Goal: Information Seeking & Learning: Learn about a topic

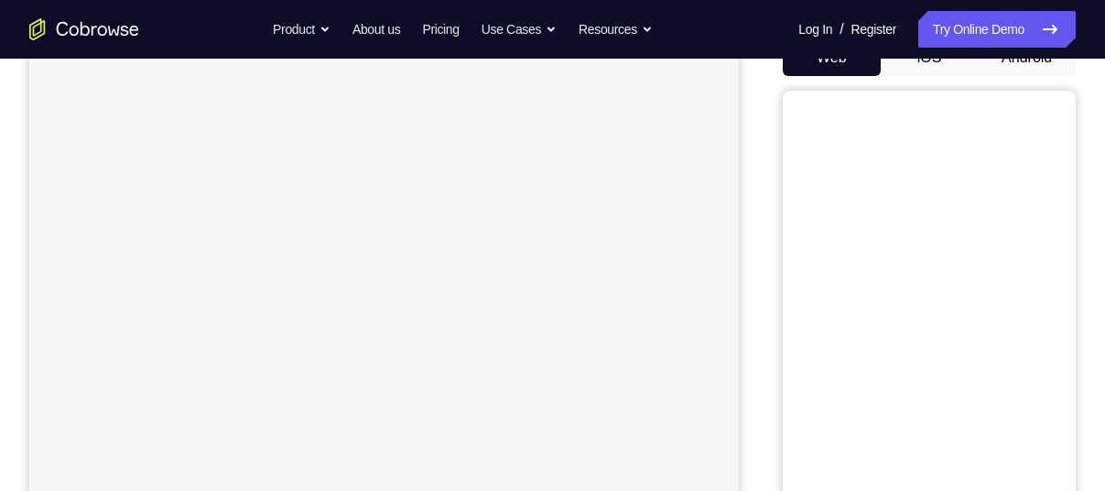
scroll to position [103, 0]
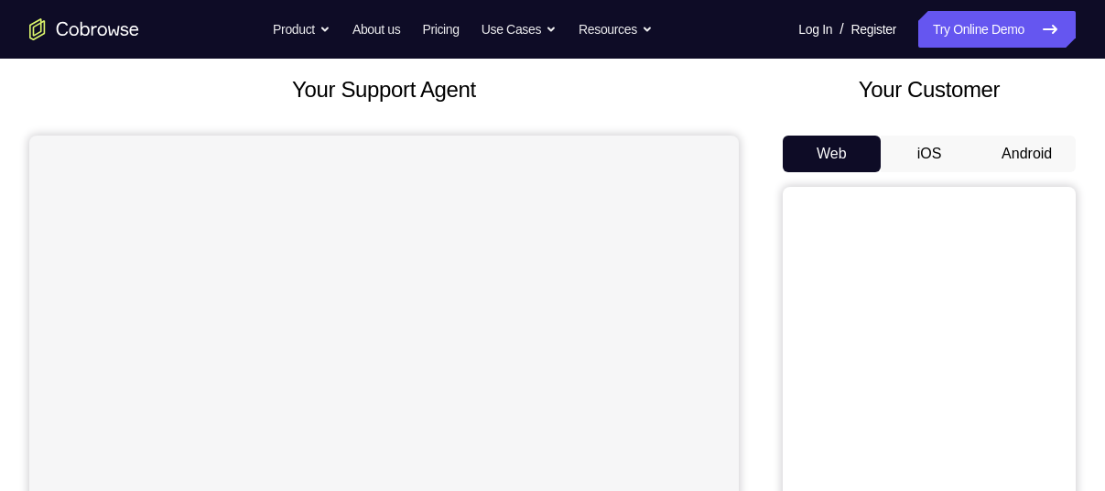
click at [1006, 138] on button "Android" at bounding box center [1027, 154] width 98 height 37
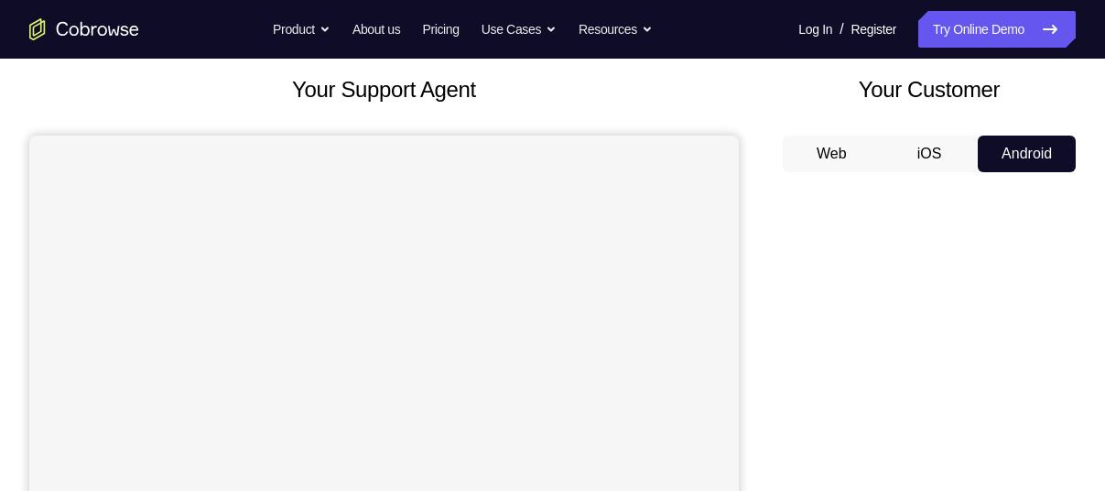
click at [1006, 138] on button "Android" at bounding box center [1027, 154] width 98 height 37
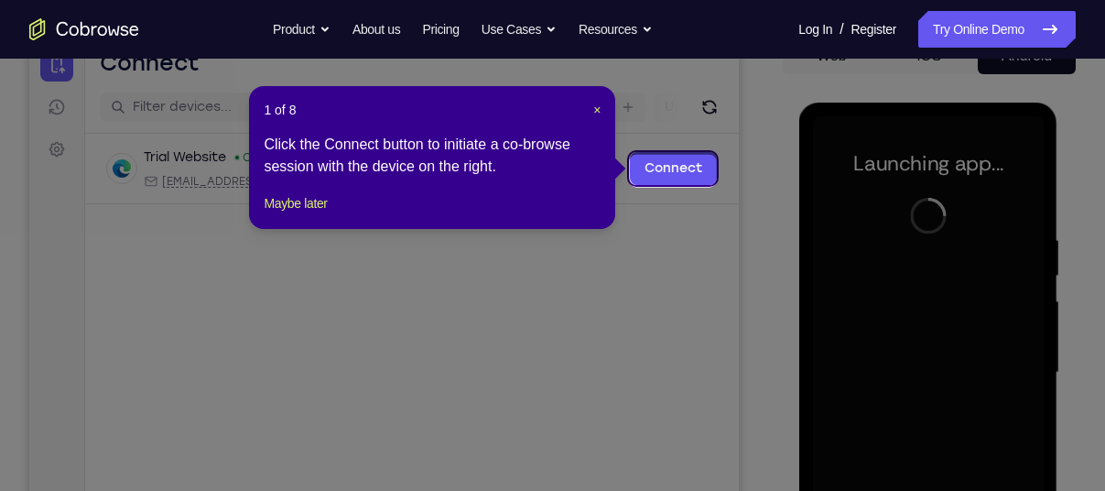
scroll to position [198, 0]
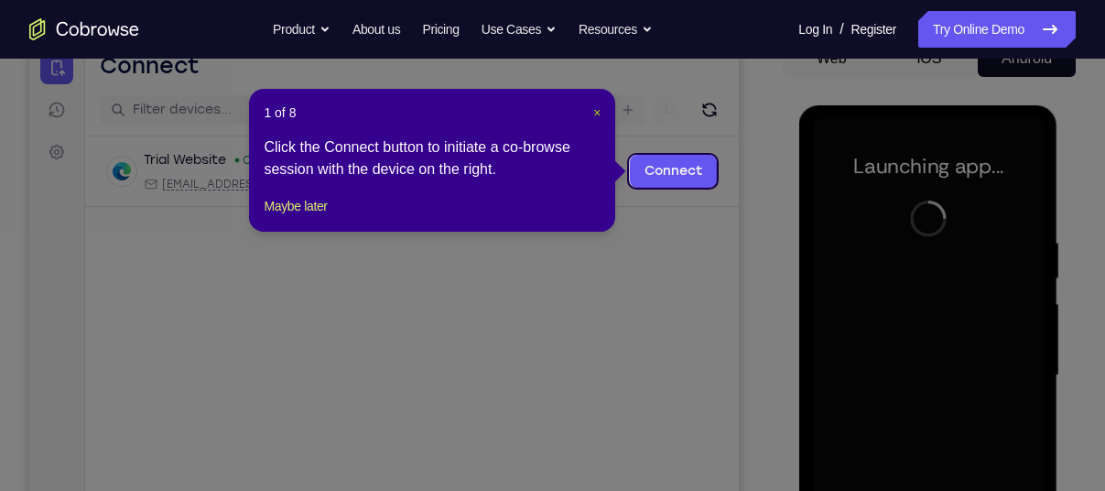
click at [597, 113] on span "×" at bounding box center [596, 112] width 7 height 15
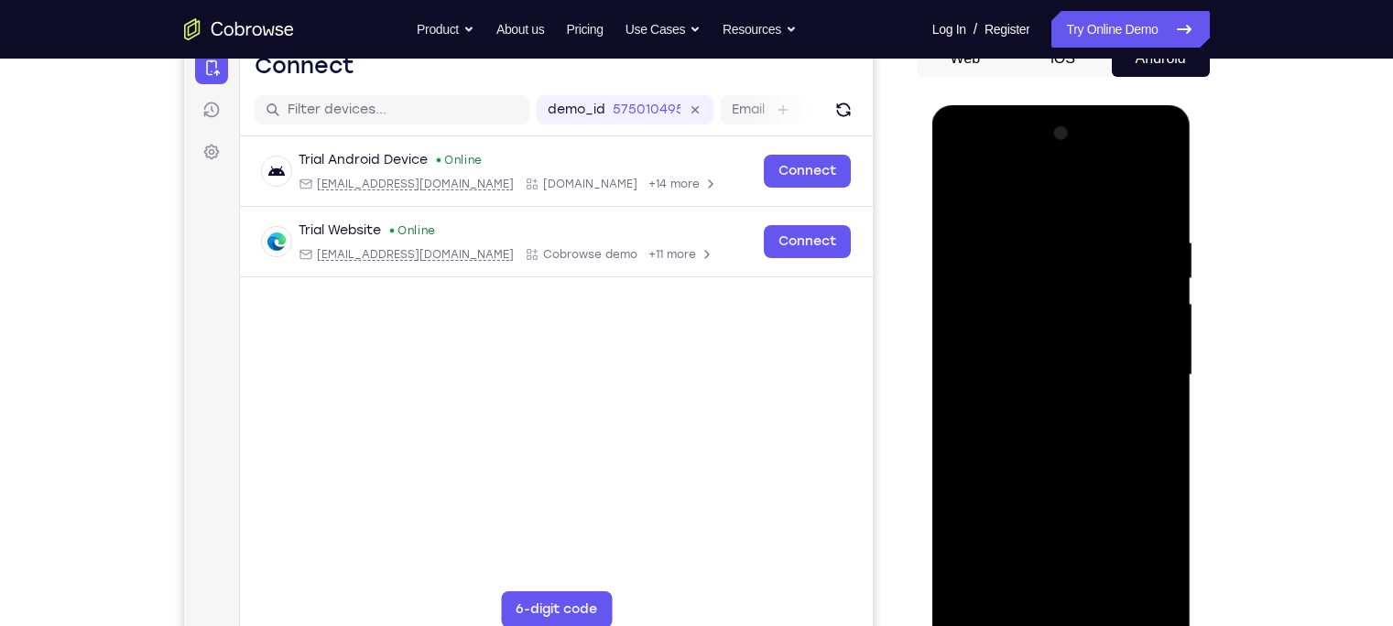
drag, startPoint x: 721, startPoint y: 38, endPoint x: 911, endPoint y: 285, distance: 311.4
click at [911, 285] on div "Your Support Agent Your Customer Web iOS Android" at bounding box center [697, 316] width 1026 height 677
click at [1058, 490] on div at bounding box center [1061, 375] width 231 height 513
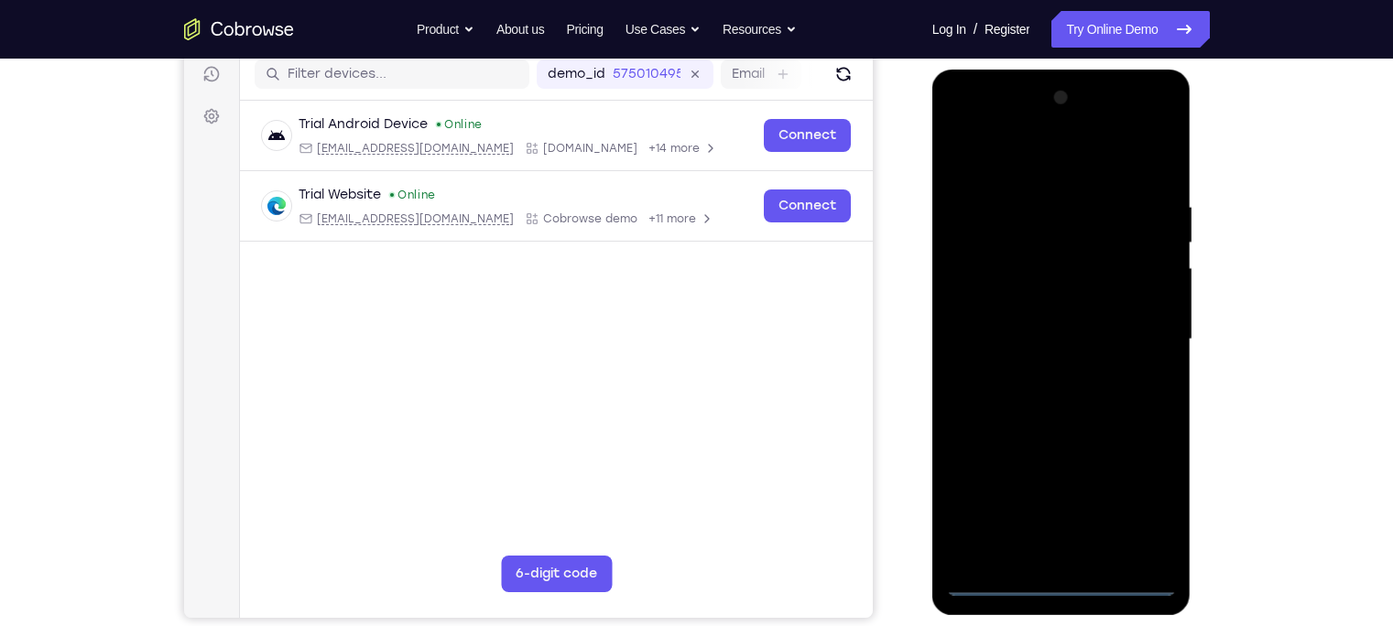
scroll to position [227, 0]
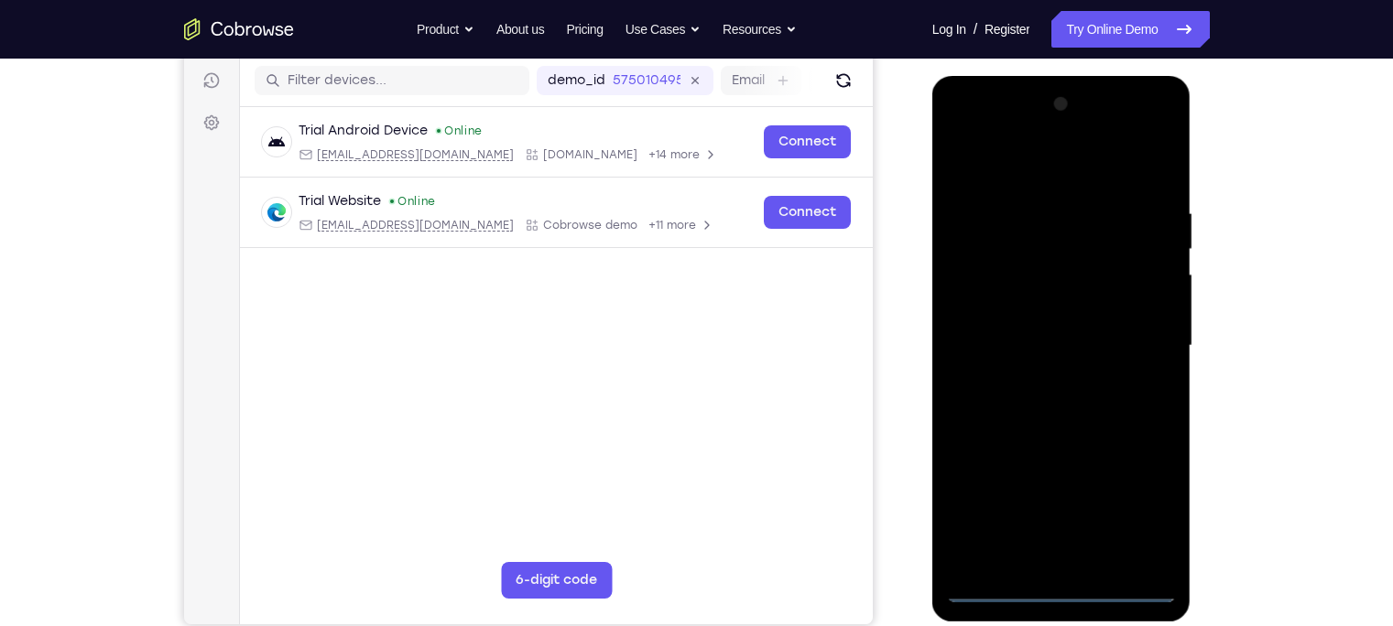
click at [1104, 490] on div at bounding box center [1061, 346] width 231 height 513
click at [973, 123] on div at bounding box center [1061, 346] width 231 height 513
click at [965, 130] on div at bounding box center [1061, 346] width 231 height 513
click at [1104, 337] on div at bounding box center [1061, 346] width 231 height 513
click at [1082, 490] on div at bounding box center [1061, 346] width 231 height 513
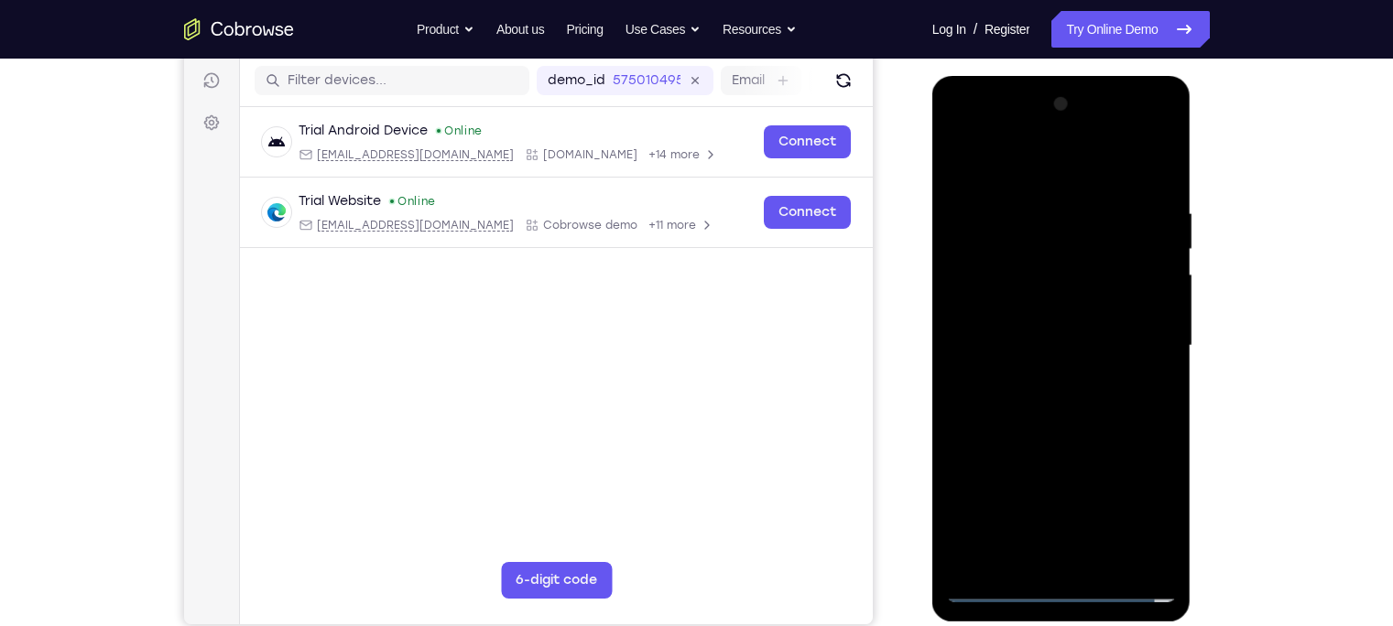
click at [1039, 323] on div at bounding box center [1061, 346] width 231 height 513
click at [1007, 301] on div at bounding box center [1061, 346] width 231 height 513
click at [1052, 343] on div at bounding box center [1061, 346] width 231 height 513
click at [1049, 408] on div at bounding box center [1061, 346] width 231 height 513
click at [1057, 401] on div at bounding box center [1061, 346] width 231 height 513
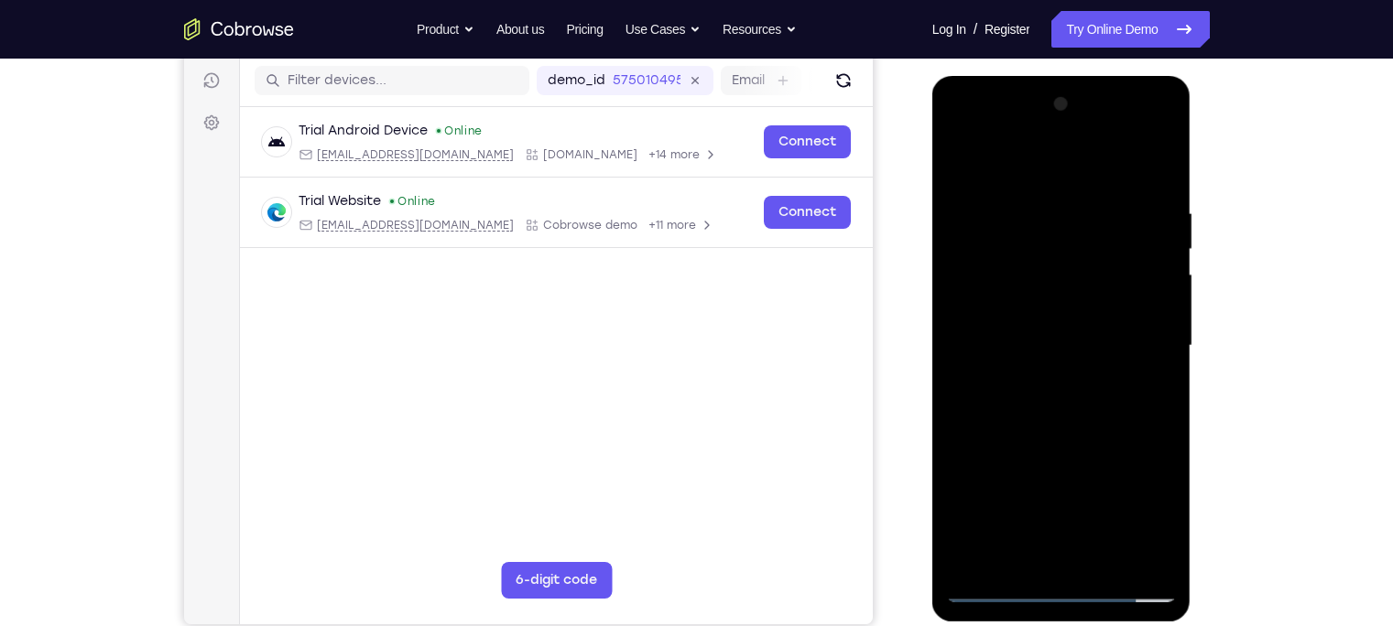
click at [1024, 370] on div at bounding box center [1061, 346] width 231 height 513
click at [1057, 350] on div at bounding box center [1061, 346] width 231 height 513
click at [1054, 408] on div at bounding box center [1061, 346] width 231 height 513
click at [1061, 368] on div at bounding box center [1061, 346] width 231 height 513
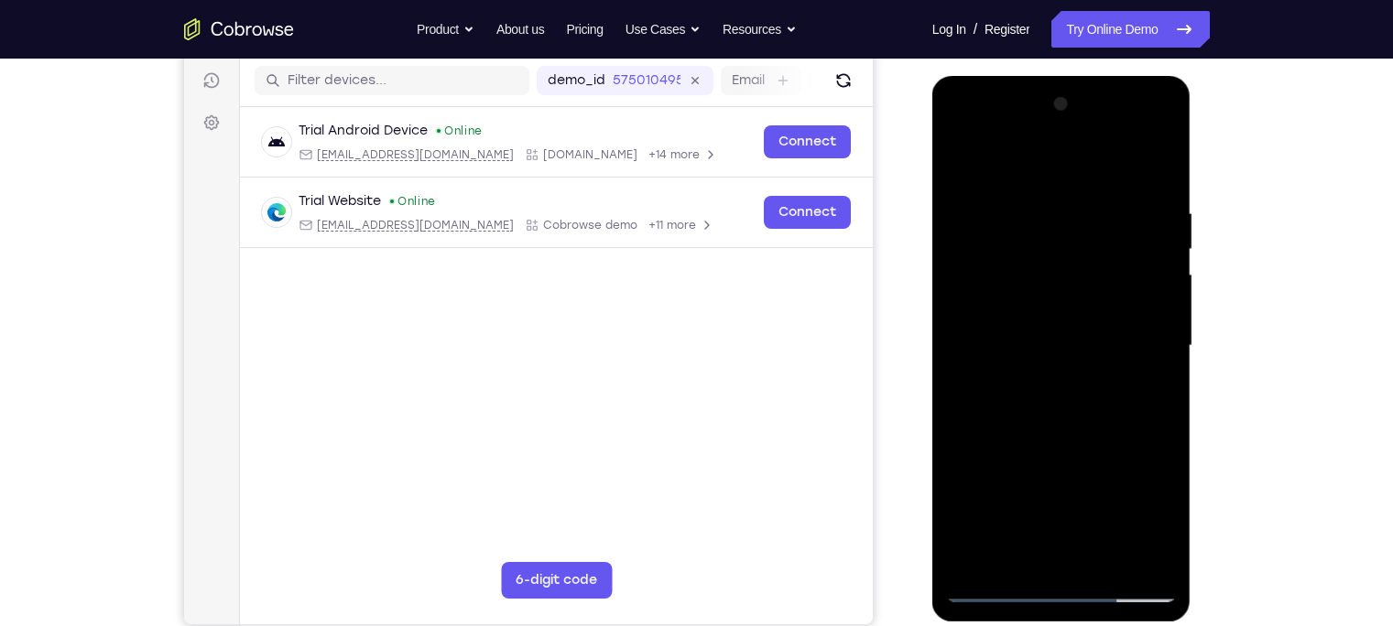
click at [1104, 188] on div at bounding box center [1061, 346] width 231 height 513
click at [1024, 490] on div at bounding box center [1061, 346] width 231 height 513
click at [1007, 162] on div at bounding box center [1061, 346] width 231 height 513
click at [1042, 188] on div at bounding box center [1061, 346] width 231 height 513
click at [1067, 223] on div at bounding box center [1061, 346] width 231 height 513
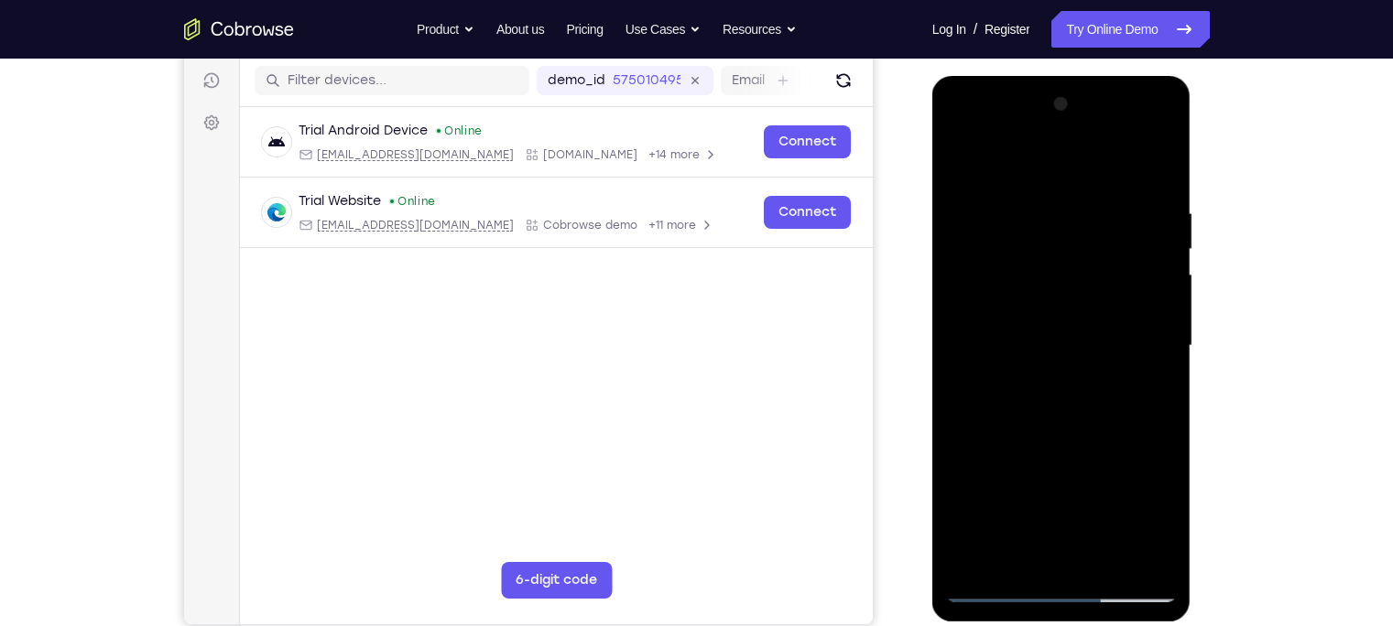
drag, startPoint x: 1053, startPoint y: 426, endPoint x: 1007, endPoint y: 276, distance: 157.0
click at [1007, 276] on div at bounding box center [1061, 346] width 231 height 513
drag, startPoint x: 1039, startPoint y: 407, endPoint x: 986, endPoint y: 251, distance: 164.5
click at [986, 251] on div at bounding box center [1061, 346] width 231 height 513
drag, startPoint x: 1053, startPoint y: 413, endPoint x: 1028, endPoint y: 322, distance: 94.0
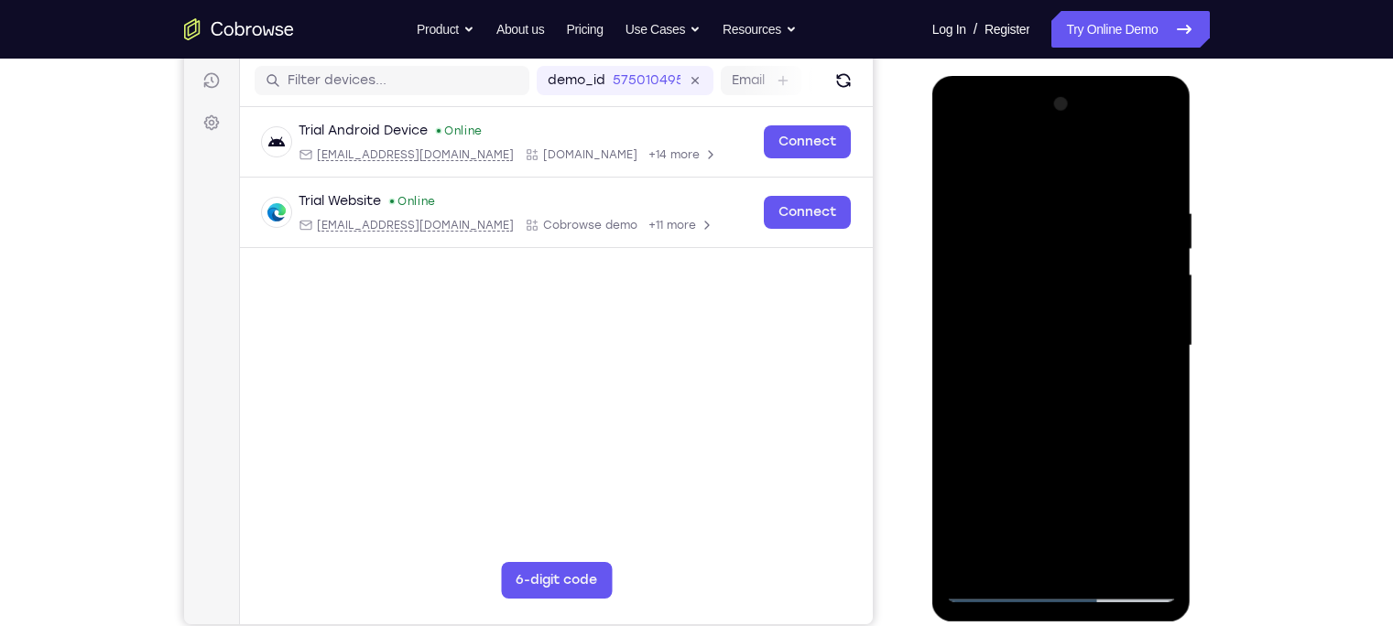
click at [1028, 322] on div at bounding box center [1061, 346] width 231 height 513
click at [1066, 336] on div at bounding box center [1061, 346] width 231 height 513
click at [1104, 251] on div at bounding box center [1061, 346] width 231 height 513
click at [962, 422] on div at bounding box center [1061, 346] width 231 height 513
click at [1104, 251] on div at bounding box center [1061, 346] width 231 height 513
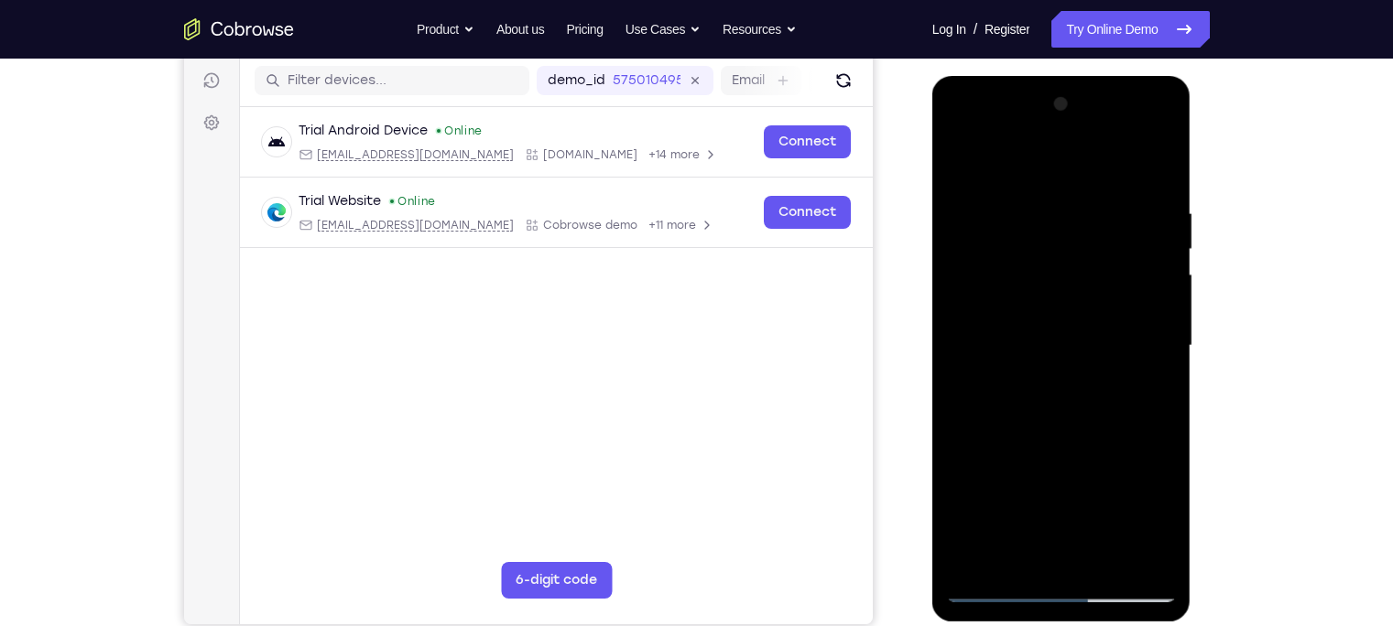
click at [1104, 251] on div at bounding box center [1061, 346] width 231 height 513
drag, startPoint x: 1086, startPoint y: 294, endPoint x: 1093, endPoint y: 369, distance: 75.5
click at [1093, 369] on div at bounding box center [1061, 346] width 231 height 513
click at [1104, 323] on div at bounding box center [1061, 346] width 231 height 513
click at [964, 156] on div at bounding box center [1061, 346] width 231 height 513
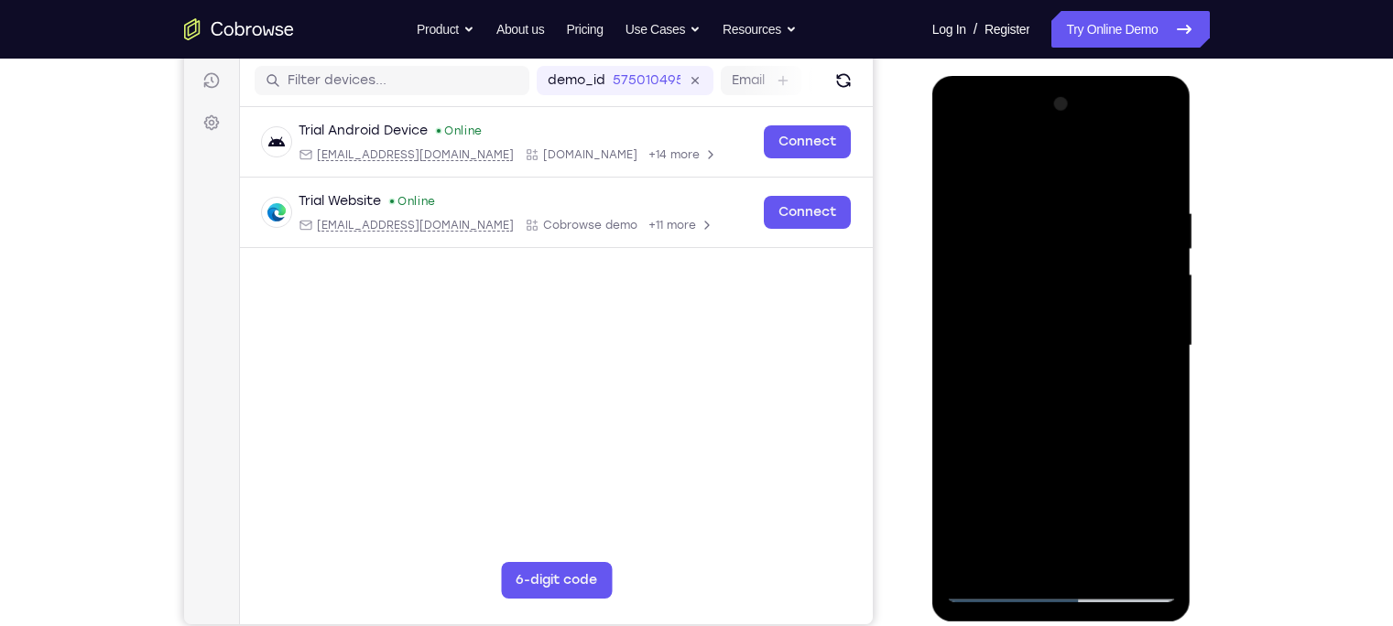
drag, startPoint x: 1110, startPoint y: 473, endPoint x: 1085, endPoint y: 311, distance: 164.0
click at [1085, 311] on div at bounding box center [1061, 346] width 231 height 513
click at [987, 381] on div at bounding box center [1061, 346] width 231 height 513
click at [1104, 255] on div at bounding box center [1061, 346] width 231 height 513
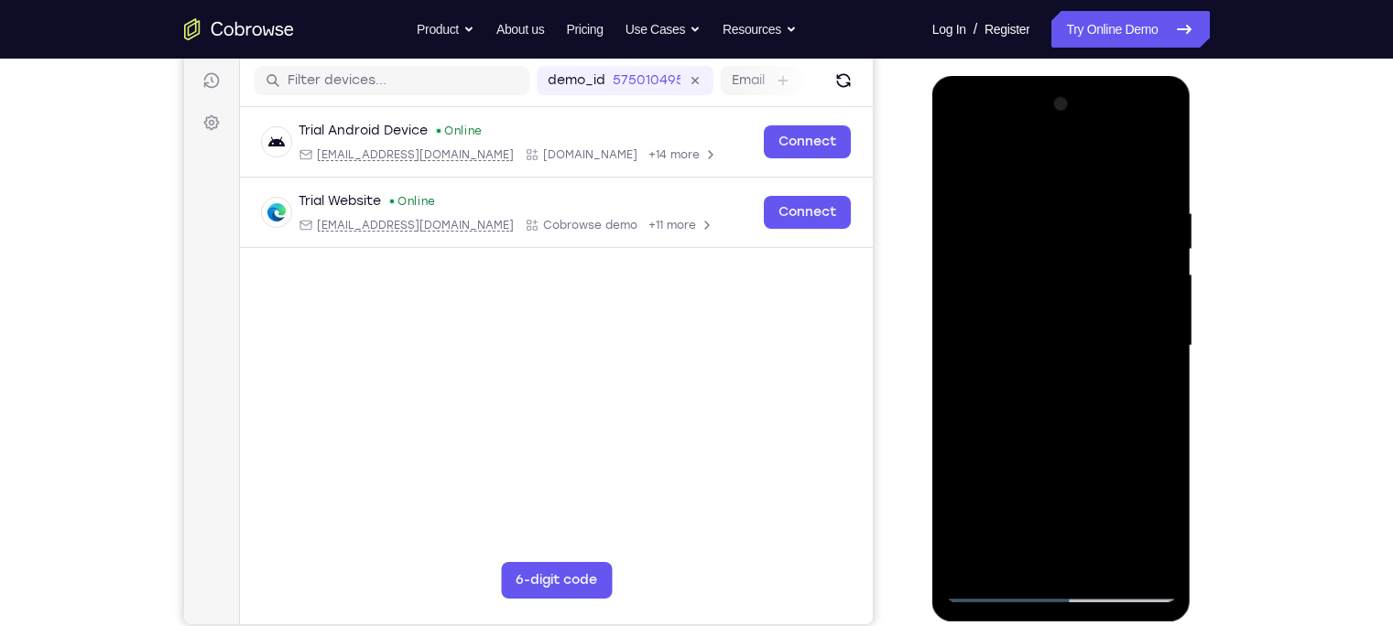
click at [1104, 253] on div at bounding box center [1061, 346] width 231 height 513
click at [960, 252] on div at bounding box center [1061, 346] width 231 height 513
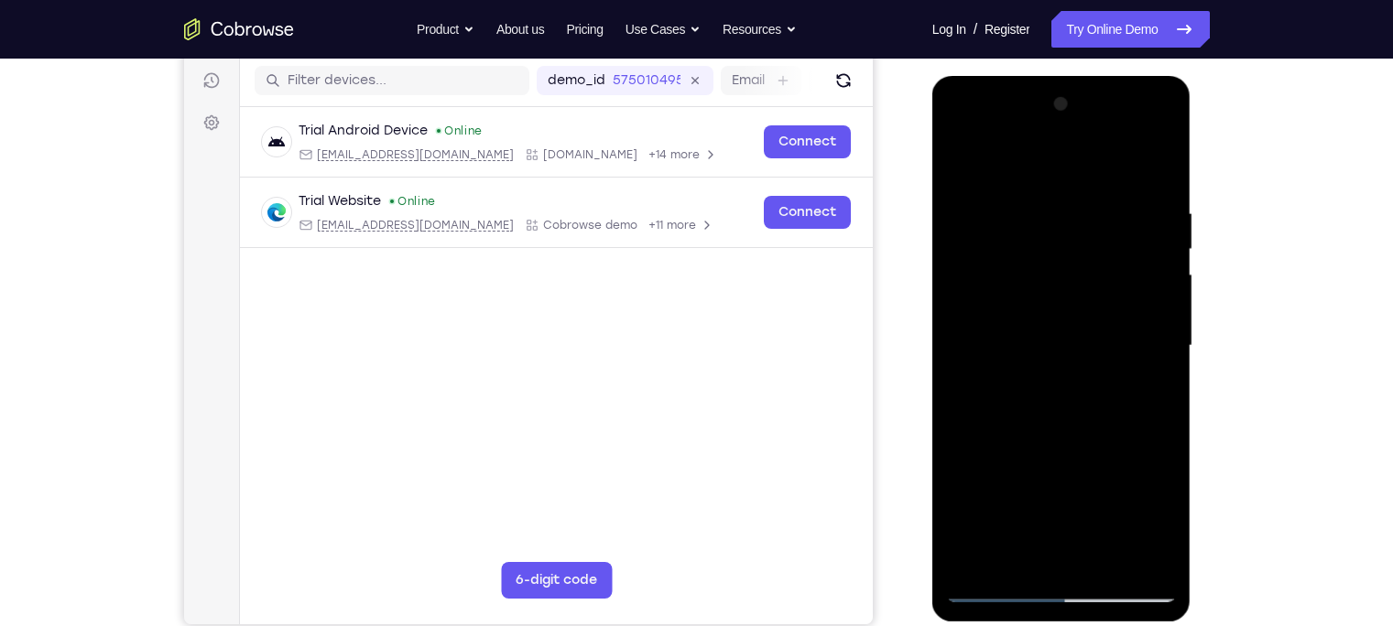
click at [960, 252] on div at bounding box center [1061, 346] width 231 height 513
click at [959, 424] on div at bounding box center [1061, 346] width 231 height 513
click at [959, 158] on div at bounding box center [1061, 346] width 231 height 513
click at [1104, 490] on div at bounding box center [1061, 346] width 231 height 513
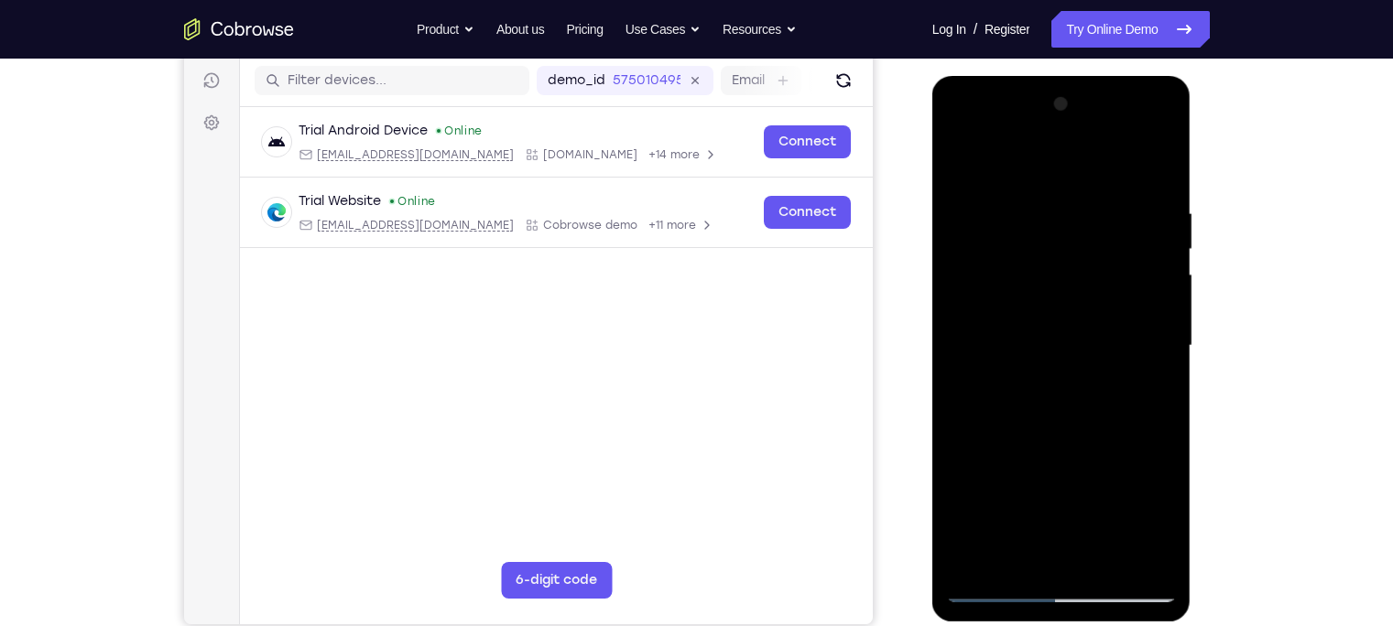
drag, startPoint x: 1043, startPoint y: 430, endPoint x: 1007, endPoint y: 277, distance: 157.1
click at [1007, 277] on div at bounding box center [1061, 346] width 231 height 513
drag, startPoint x: 1023, startPoint y: 382, endPoint x: 1028, endPoint y: 248, distance: 133.8
click at [1028, 248] on div at bounding box center [1061, 346] width 231 height 513
drag, startPoint x: 1030, startPoint y: 320, endPoint x: 1034, endPoint y: 501, distance: 181.4
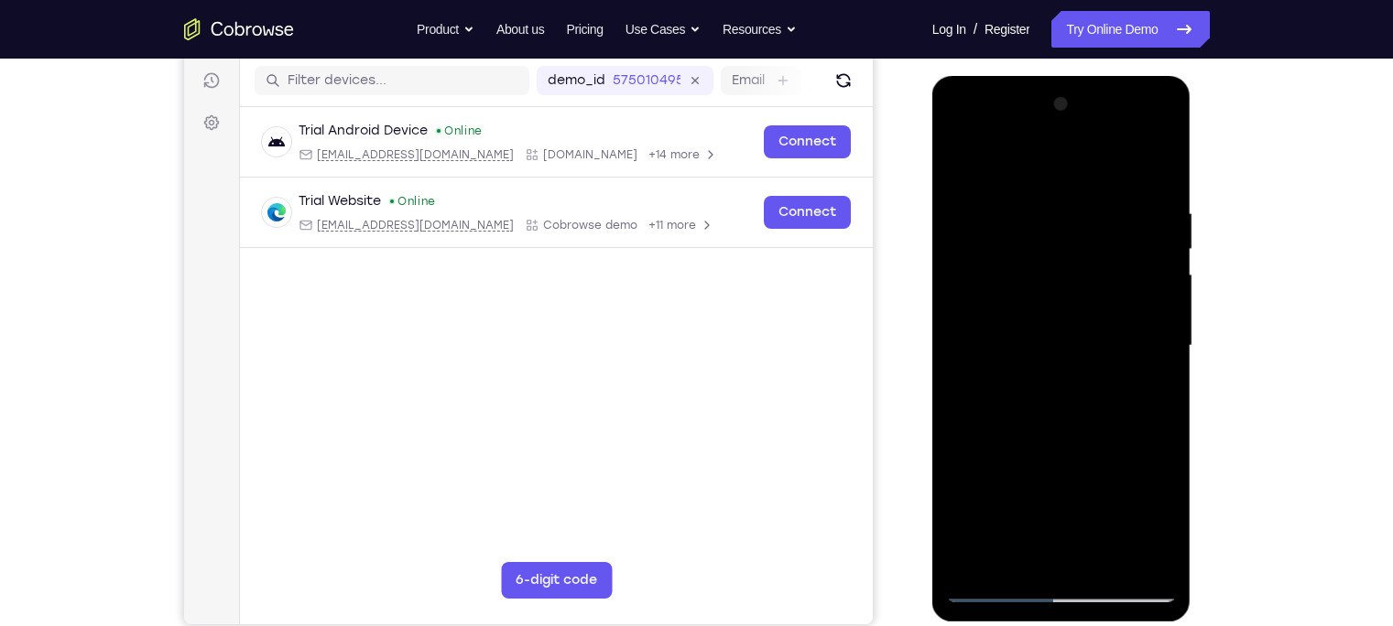
click at [1034, 490] on div at bounding box center [1061, 346] width 231 height 513
click at [1104, 408] on div at bounding box center [1061, 346] width 231 height 513
click at [957, 158] on div at bounding box center [1061, 346] width 231 height 513
click at [993, 490] on div at bounding box center [1061, 346] width 231 height 513
drag, startPoint x: 1049, startPoint y: 481, endPoint x: 1004, endPoint y: 275, distance: 211.1
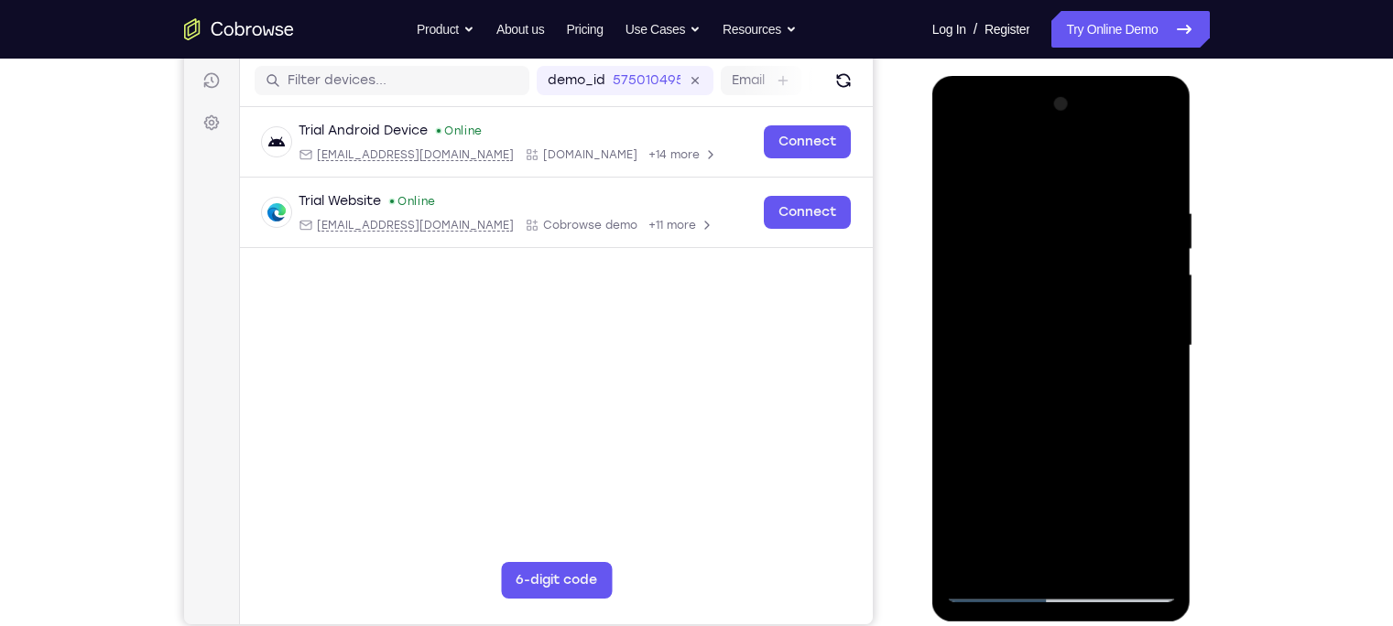
click at [1004, 275] on div at bounding box center [1061, 346] width 231 height 513
drag, startPoint x: 1028, startPoint y: 413, endPoint x: 1108, endPoint y: 537, distance: 147.6
click at [1104, 490] on div at bounding box center [1061, 346] width 231 height 513
click at [974, 367] on div at bounding box center [1061, 346] width 231 height 513
click at [960, 437] on div at bounding box center [1061, 346] width 231 height 513
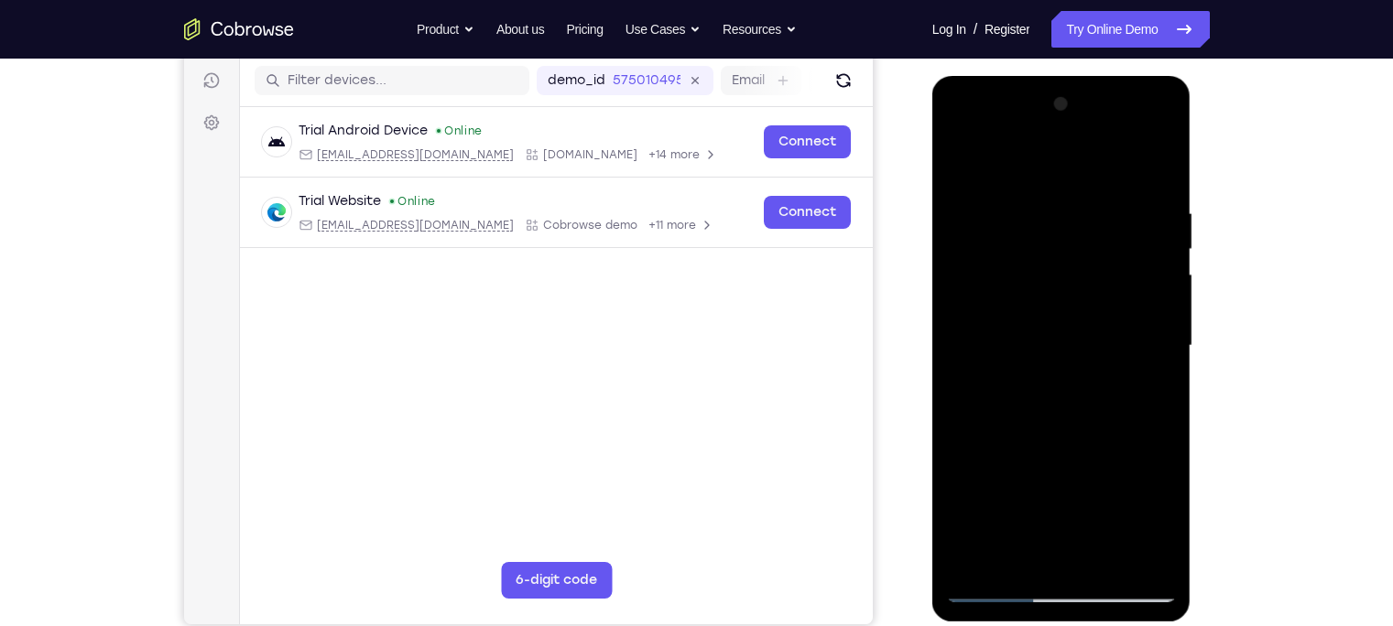
click at [966, 158] on div at bounding box center [1061, 346] width 231 height 513
drag, startPoint x: 1107, startPoint y: 428, endPoint x: 1134, endPoint y: 205, distance: 224.1
click at [1104, 205] on div at bounding box center [1061, 346] width 231 height 513
click at [1104, 490] on div at bounding box center [1061, 346] width 231 height 513
drag, startPoint x: 1084, startPoint y: 321, endPoint x: 1070, endPoint y: 535, distance: 213.9
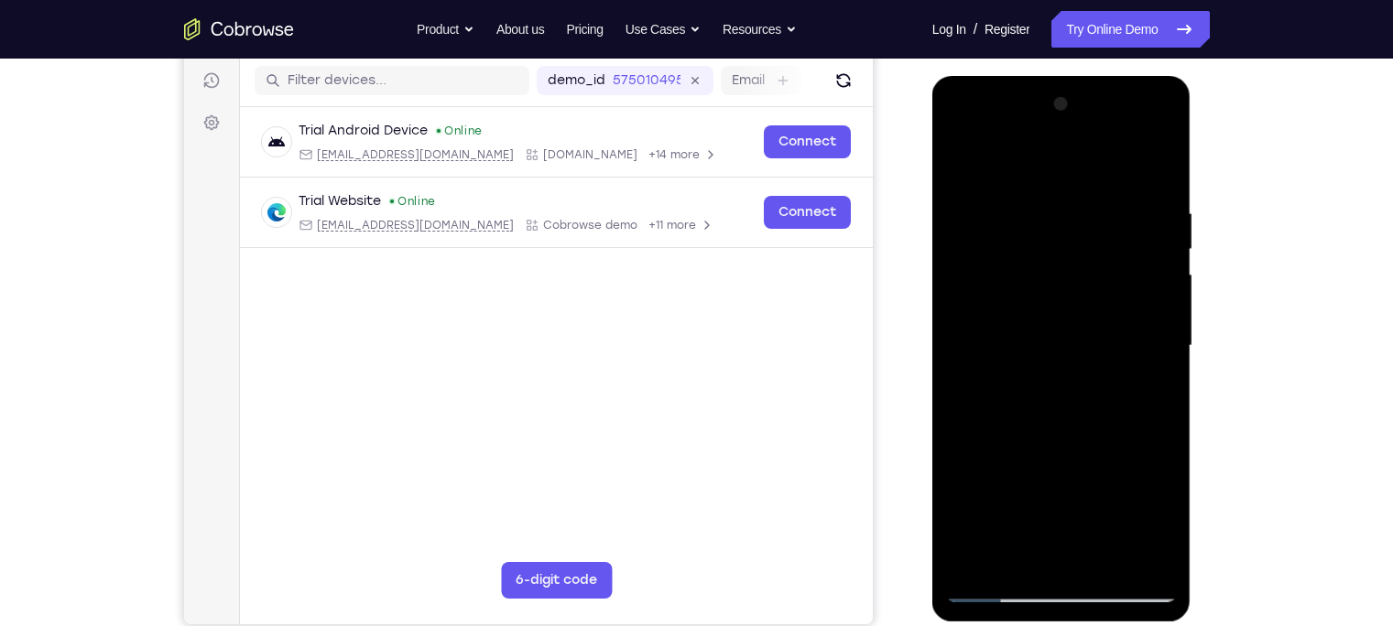
click at [1070, 490] on div at bounding box center [1061, 346] width 231 height 513
drag, startPoint x: 1089, startPoint y: 323, endPoint x: 1083, endPoint y: 437, distance: 113.7
click at [1083, 437] on div at bounding box center [1061, 346] width 231 height 513
drag, startPoint x: 1087, startPoint y: 277, endPoint x: 1125, endPoint y: -16, distance: 296.4
click at [1104, 76] on html "Online web based iOS Simulators and Android Emulators. Run iPhone, iPad, Mobile…" at bounding box center [1062, 350] width 261 height 549
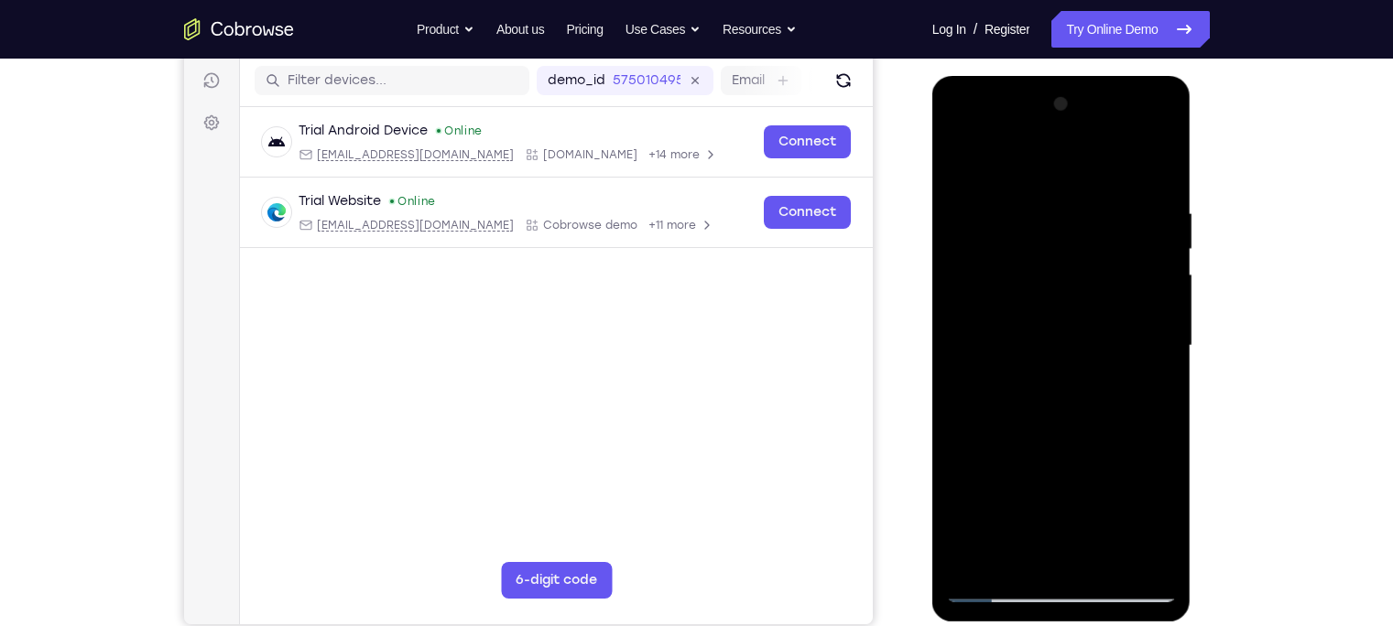
drag, startPoint x: 1079, startPoint y: 437, endPoint x: 1104, endPoint y: 313, distance: 126.1
click at [1104, 313] on div at bounding box center [1061, 346] width 231 height 513
drag, startPoint x: 1015, startPoint y: 294, endPoint x: 1090, endPoint y: 685, distance: 398.2
click at [1090, 490] on html "Online web based iOS Simulators and Android Emulators. Run iPhone, iPad, Mobile…" at bounding box center [1062, 350] width 261 height 549
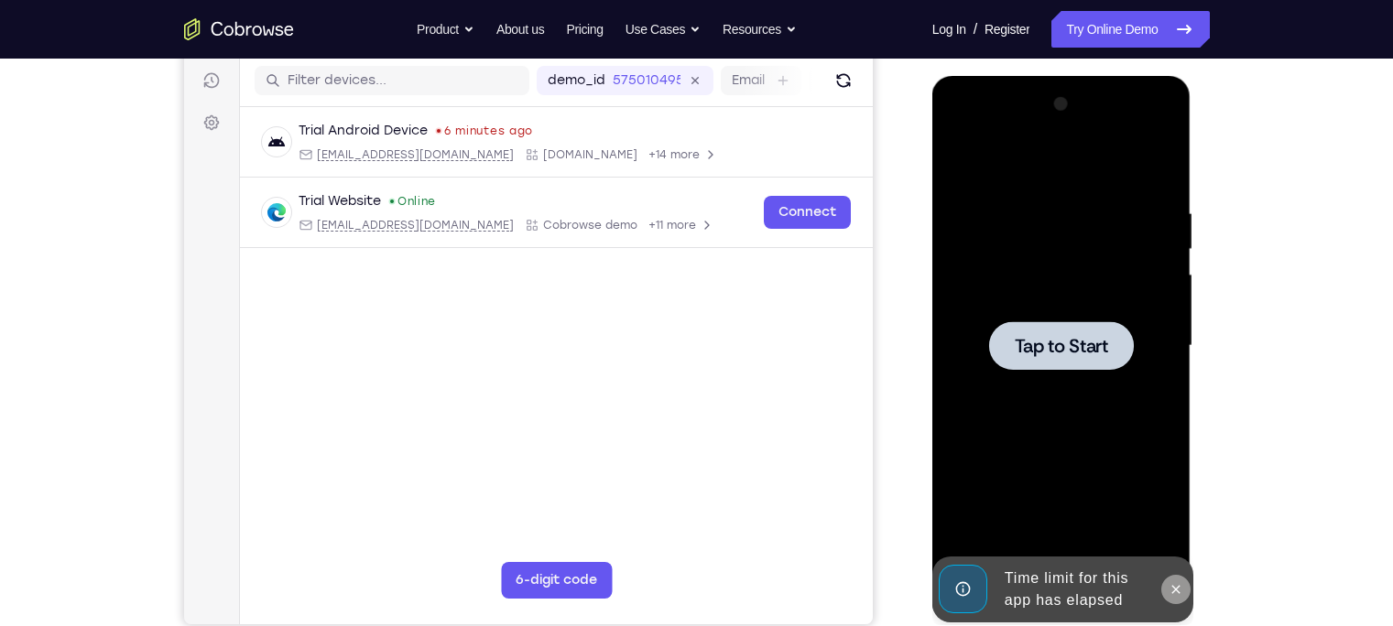
click at [1104, 490] on button at bounding box center [1175, 589] width 29 height 29
